Goal: Information Seeking & Learning: Check status

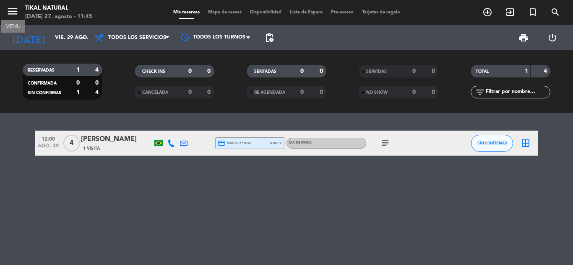
click at [16, 14] on icon "menu" at bounding box center [12, 11] width 13 height 13
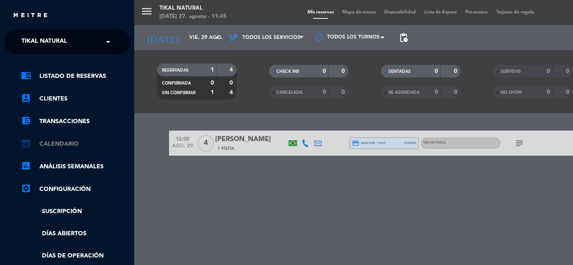
click at [68, 142] on link "calendar_month Calendario" at bounding box center [75, 144] width 109 height 10
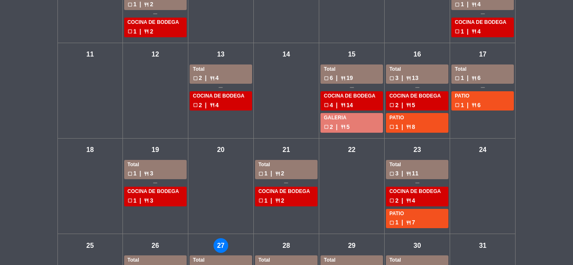
scroll to position [219, 0]
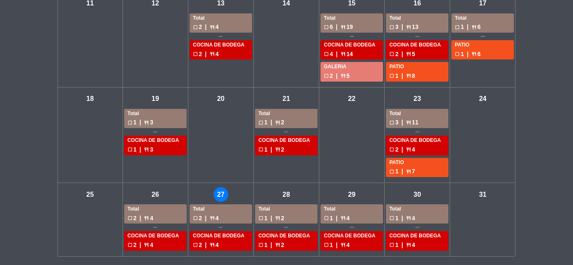
click at [218, 208] on div "Total" at bounding box center [221, 209] width 56 height 8
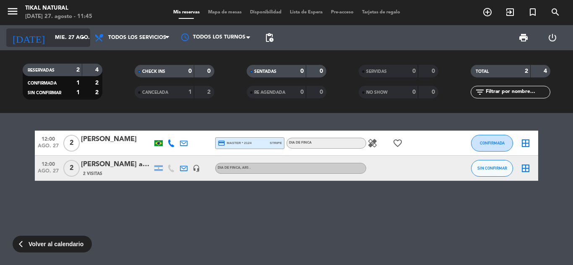
click at [55, 42] on input "mié. 27 ago." at bounding box center [86, 38] width 71 height 14
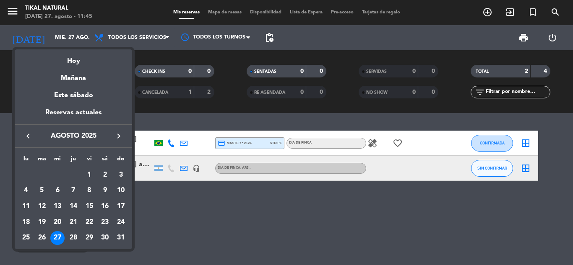
click at [250, 247] on div at bounding box center [286, 132] width 573 height 265
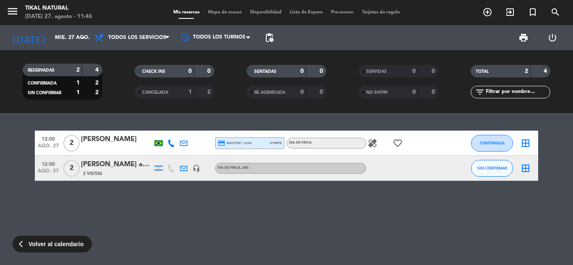
click at [373, 140] on icon "healing" at bounding box center [372, 143] width 10 height 10
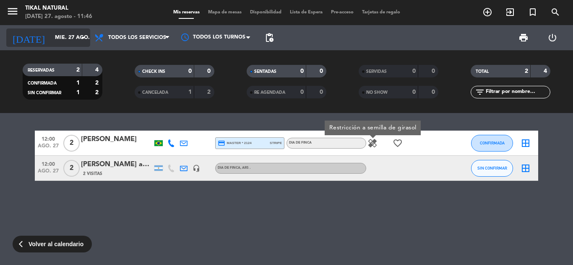
click at [69, 35] on input "mié. 27 ago." at bounding box center [86, 38] width 71 height 14
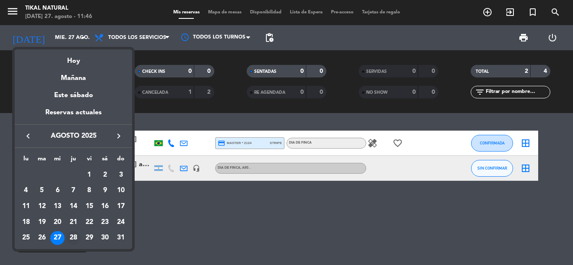
click at [72, 234] on div "28" at bounding box center [73, 238] width 14 height 14
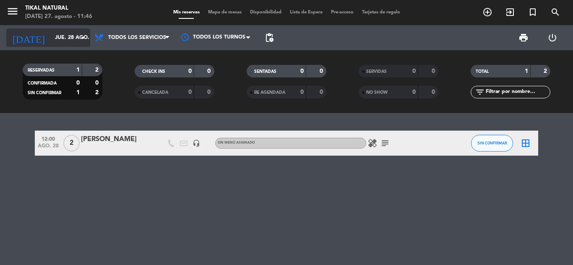
click at [51, 36] on input "jue. 28 ago." at bounding box center [86, 38] width 71 height 14
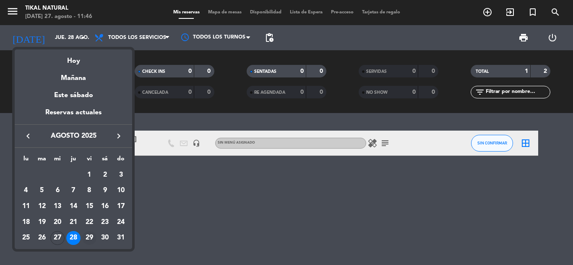
click at [88, 237] on div "29" at bounding box center [89, 238] width 14 height 14
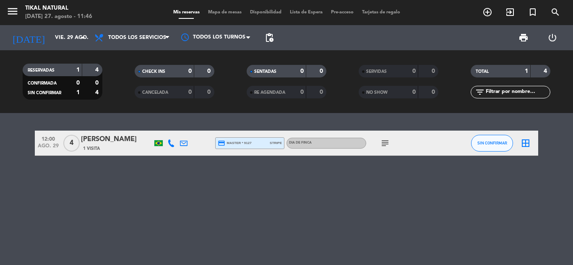
click at [380, 143] on icon "subject" at bounding box center [385, 143] width 10 height 10
click at [170, 146] on icon at bounding box center [171, 144] width 8 height 8
click at [170, 129] on button "Copiar content_paste" at bounding box center [167, 129] width 26 height 9
click at [175, 128] on span "content_paste" at bounding box center [177, 129] width 6 height 6
click at [289, 214] on div "12:00 [DATE] 4 [PERSON_NAME] 1 Visita [PHONE_NUMBER] Copiar content_paste | cre…" at bounding box center [286, 189] width 573 height 152
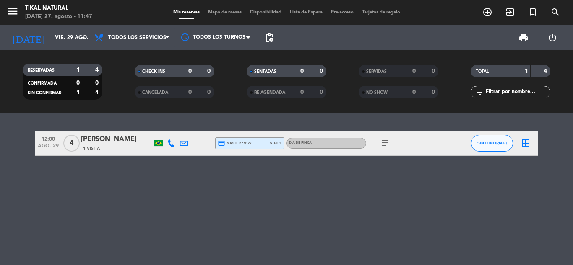
click at [390, 141] on span "subject" at bounding box center [385, 143] width 13 height 10
click at [384, 145] on icon "subject" at bounding box center [385, 143] width 10 height 10
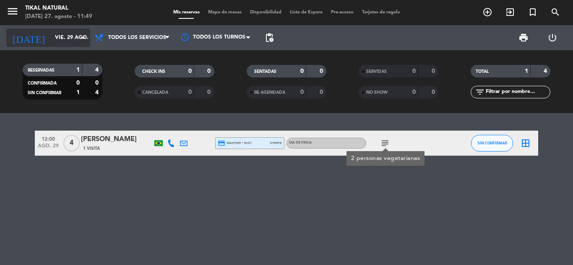
click at [70, 34] on input "vie. 29 ago." at bounding box center [86, 38] width 71 height 14
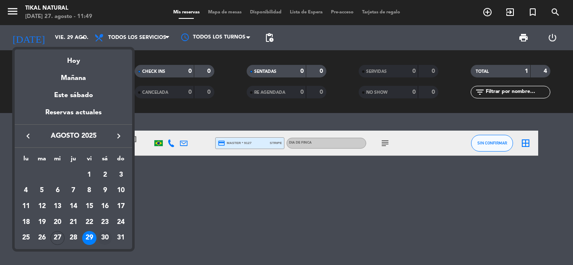
click at [105, 242] on div "30" at bounding box center [105, 238] width 14 height 14
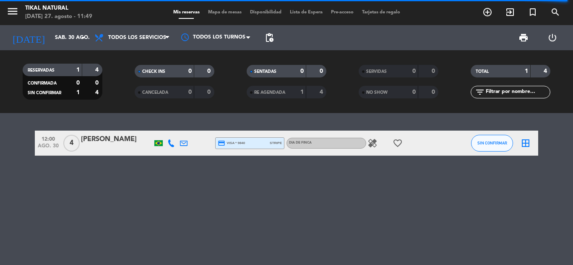
click at [374, 139] on icon "healing" at bounding box center [372, 143] width 10 height 10
click at [408, 145] on div "healing Huevo crudo favorite_border" at bounding box center [403, 143] width 75 height 25
click at [397, 144] on icon "favorite_border" at bounding box center [398, 143] width 10 height 10
click at [372, 189] on div "12:00 [DATE] 4 [PERSON_NAME] credit_card visa * 9840 stripe DIA DE FINCA healin…" at bounding box center [286, 189] width 573 height 152
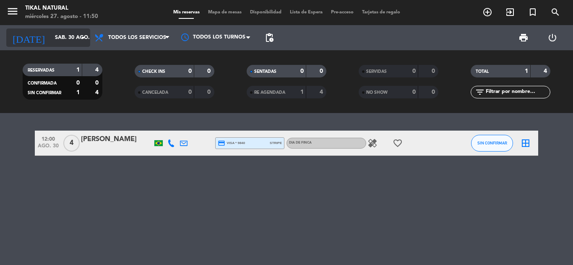
click at [51, 37] on input "sáb. 30 ago." at bounding box center [86, 38] width 71 height 14
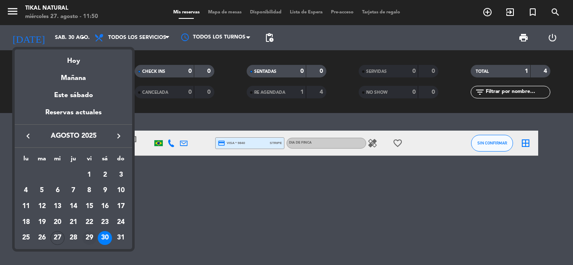
click at [86, 235] on div "29" at bounding box center [89, 238] width 14 height 14
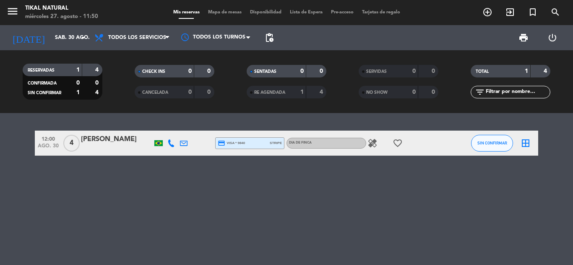
type input "vie. 29 ago."
click at [388, 143] on icon "subject" at bounding box center [385, 143] width 10 height 10
click at [217, 188] on div "12:00 [DATE] 4 [PERSON_NAME] 1 Visita credit_card master * 9127 stripe DIA DE F…" at bounding box center [286, 189] width 573 height 152
click at [173, 145] on icon at bounding box center [171, 144] width 8 height 8
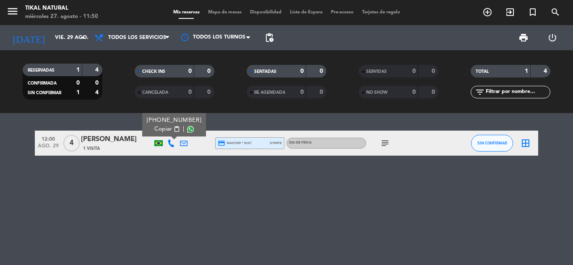
click at [174, 126] on span "content_paste" at bounding box center [177, 129] width 6 height 6
click at [143, 201] on div "12:00 [DATE] 4 [PERSON_NAME] 1 Visita [PHONE_NUMBER] Copiar content_paste | cre…" at bounding box center [286, 189] width 573 height 152
click at [90, 148] on span "1 Visita" at bounding box center [91, 149] width 17 height 7
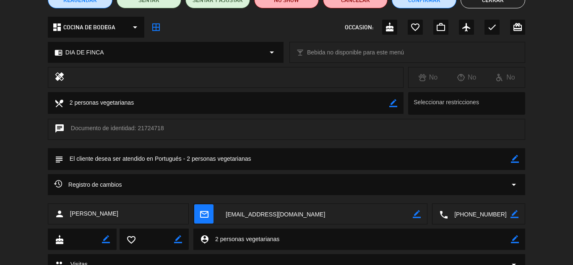
scroll to position [119, 0]
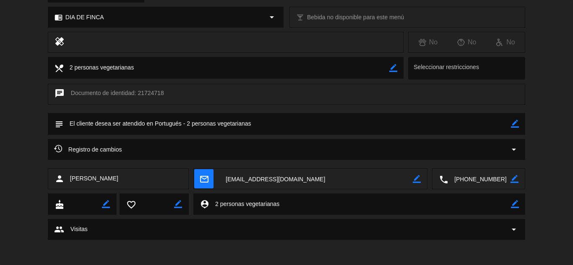
drag, startPoint x: 342, startPoint y: 175, endPoint x: 222, endPoint y: 166, distance: 120.3
click at [222, 166] on div "calendar_today vie. 29, ago. access_time 12:00 credit_card NO SHOW: ARS 300.000…" at bounding box center [286, 132] width 573 height 265
click at [555, 187] on div "person [PERSON_NAME] mail_outline border_color local_phone border_color" at bounding box center [286, 181] width 573 height 25
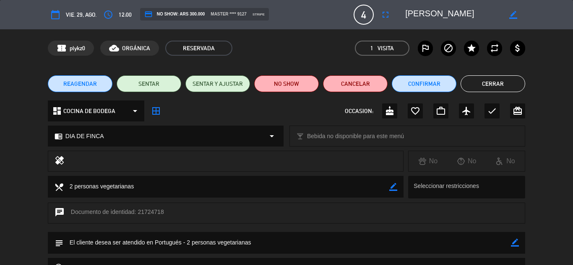
click at [489, 84] on button "Cerrar" at bounding box center [492, 83] width 65 height 17
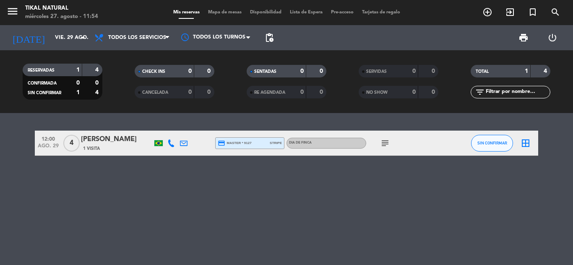
click at [138, 229] on div "12:00 [DATE] 4 [PERSON_NAME] 1 Visita credit_card master * 9127 stripe DIA DE F…" at bounding box center [286, 189] width 573 height 152
click at [199, 196] on div "12:00 [DATE] 4 [PERSON_NAME] 1 Visita credit_card master * 9127 stripe DIA DE F…" at bounding box center [286, 189] width 573 height 152
click at [221, 202] on div "12:00 [DATE] 4 [PERSON_NAME] 1 Visita credit_card master * 9127 stripe DIA DE F…" at bounding box center [286, 189] width 573 height 152
